Goal: Information Seeking & Learning: Learn about a topic

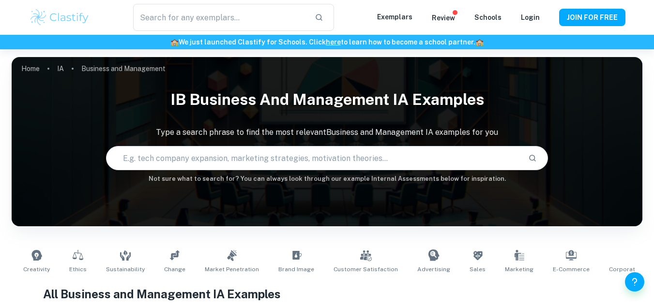
type input "Business and Management"
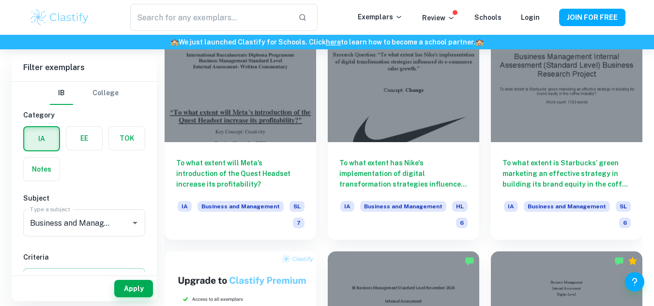
scroll to position [577, 0]
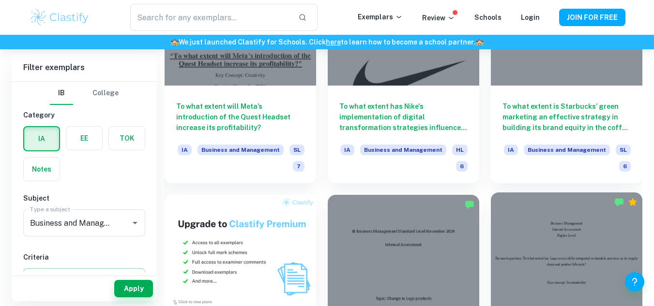
click at [585, 266] on div at bounding box center [566, 250] width 151 height 114
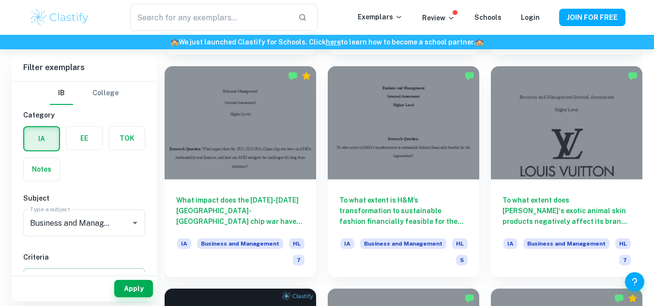
scroll to position [1367, 0]
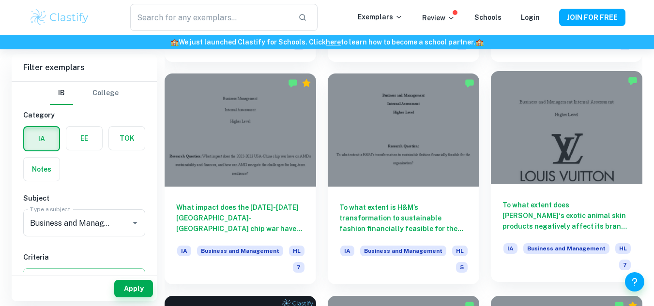
click at [580, 121] on div at bounding box center [566, 128] width 151 height 114
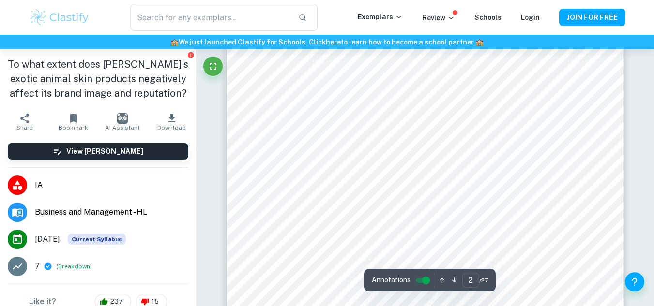
scroll to position [650, 0]
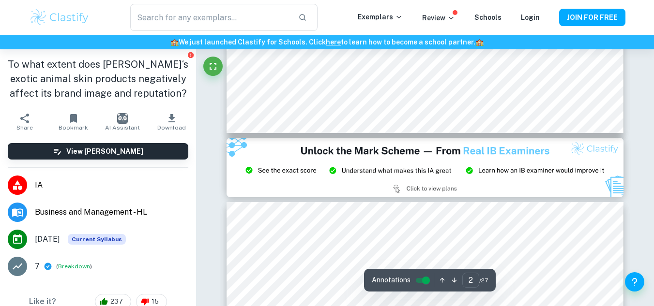
type input "3"
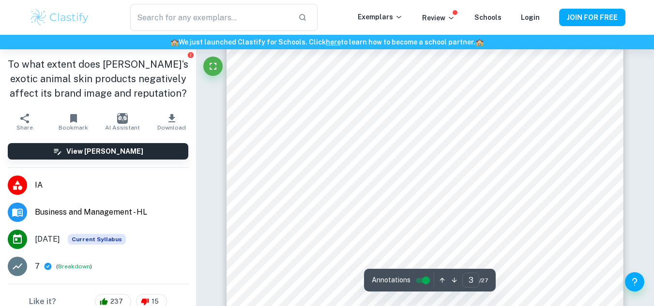
scroll to position [1184, 0]
